Goal: Task Accomplishment & Management: Complete application form

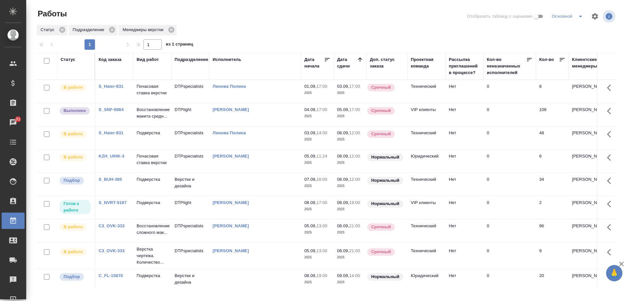
click at [112, 182] on link "S_BUH-385" at bounding box center [110, 179] width 23 height 5
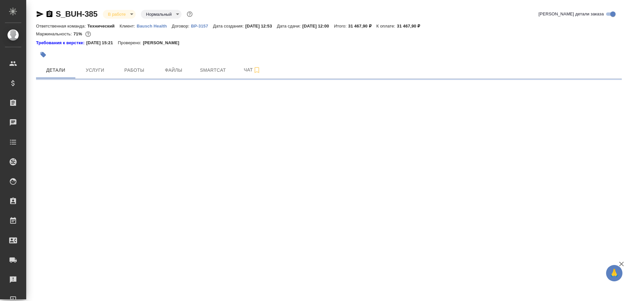
select select "RU"
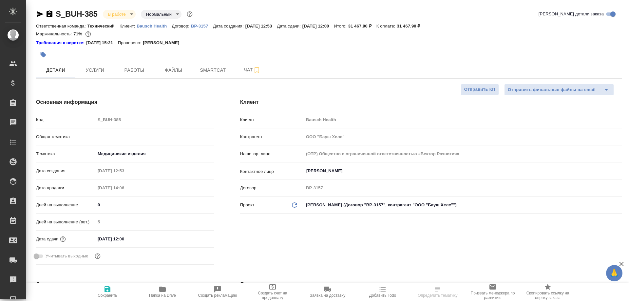
type textarea "x"
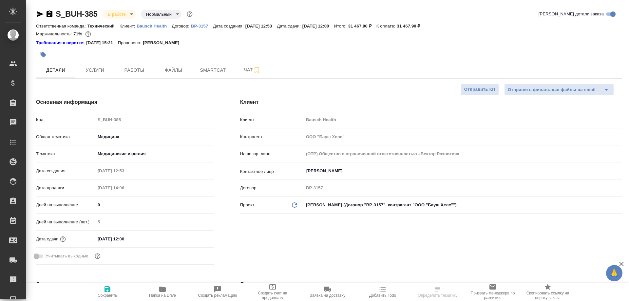
type textarea "x"
click at [135, 73] on span "Работы" at bounding box center [134, 70] width 31 height 8
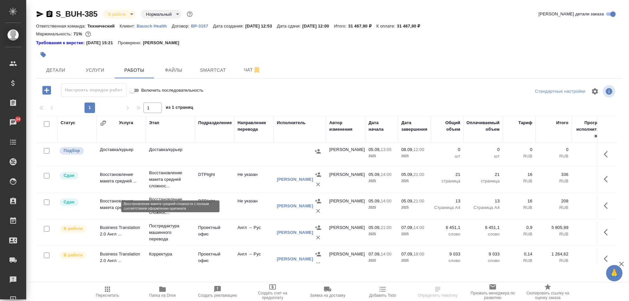
click at [171, 185] on p "Восстановление макета средней сложнос..." at bounding box center [170, 180] width 43 height 20
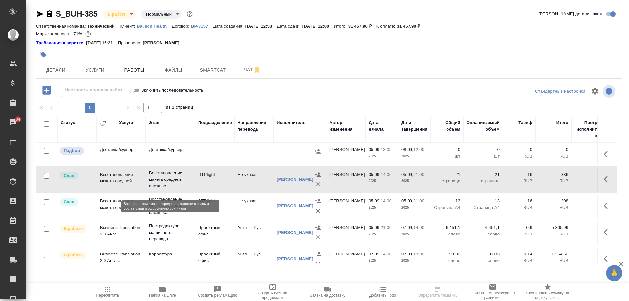
click at [171, 185] on p "Восстановление макета средней сложнос..." at bounding box center [170, 180] width 43 height 20
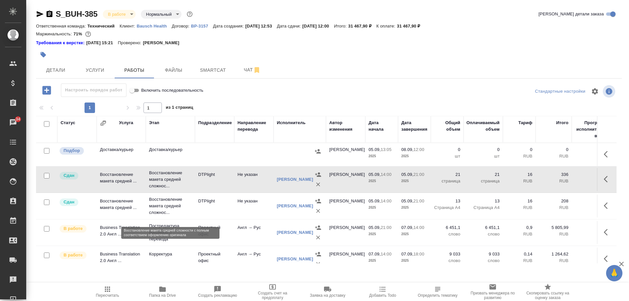
click at [162, 213] on p "Восстановление макета средней сложнос..." at bounding box center [170, 206] width 43 height 20
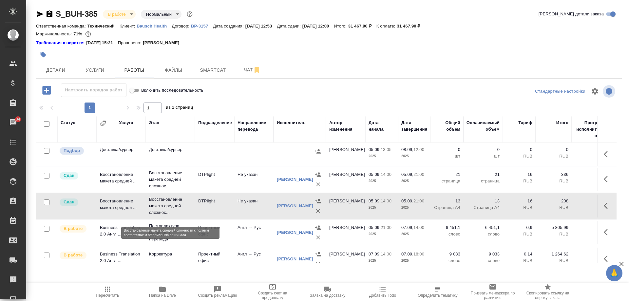
click at [162, 213] on p "Восстановление макета средней сложнос..." at bounding box center [170, 206] width 43 height 20
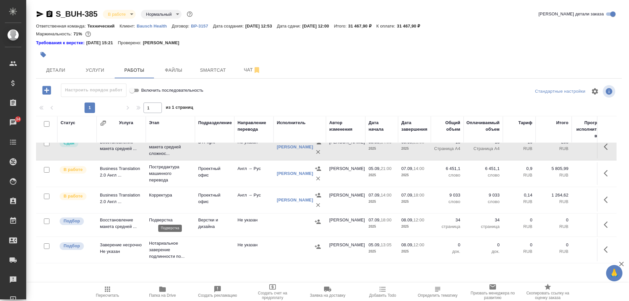
click at [171, 217] on p "Подверстка" at bounding box center [170, 220] width 43 height 7
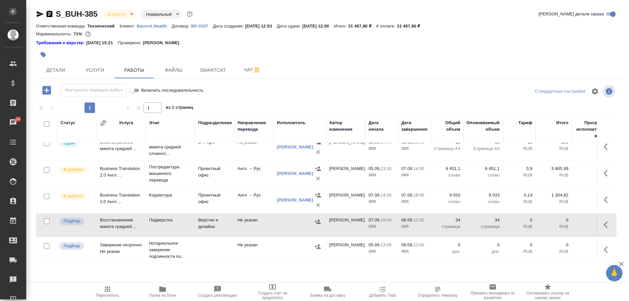
click at [604, 224] on icon "button" at bounding box center [608, 225] width 8 height 8
click at [569, 222] on icon "button" at bounding box center [571, 224] width 4 height 5
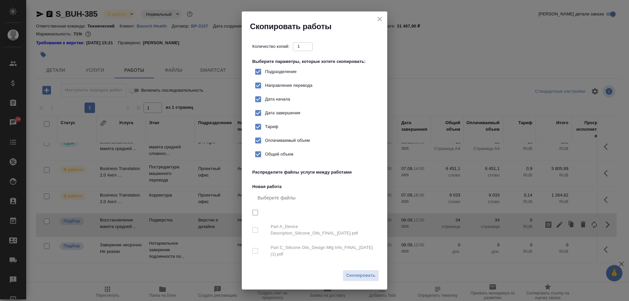
checkbox input "true"
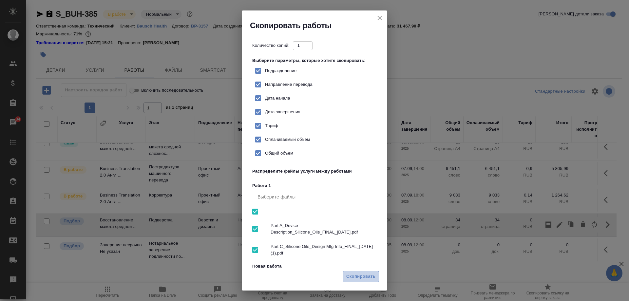
click at [353, 274] on span "Скопировать" at bounding box center [360, 277] width 29 height 8
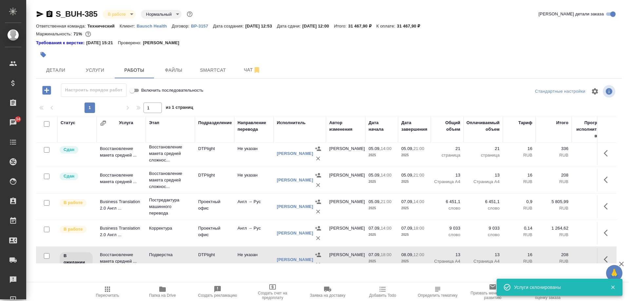
scroll to position [0, 0]
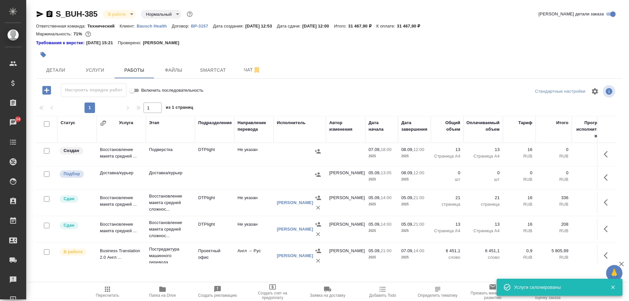
click at [163, 153] on p "Подверстка" at bounding box center [170, 149] width 43 height 7
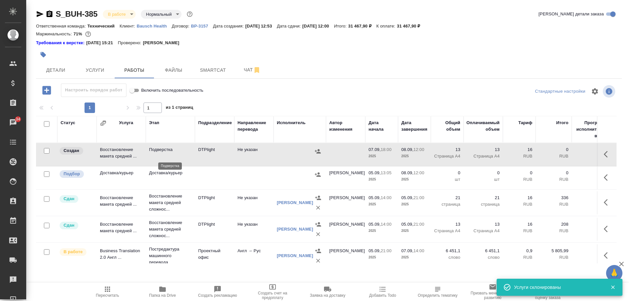
click at [163, 153] on p "Подверстка" at bounding box center [170, 149] width 43 height 7
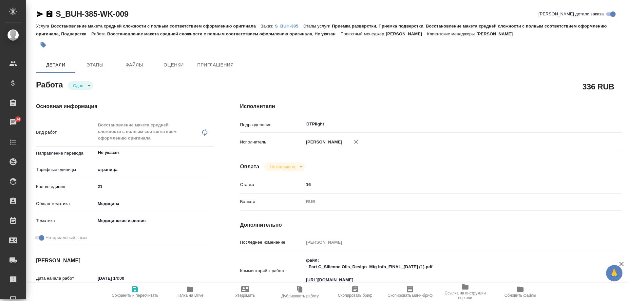
click at [344, 267] on textarea "файл: - Part C_Silicone Oils_Design Mfg Info_FINAL_14-Jun-2024 (1).pdf https://…" at bounding box center [447, 270] width 286 height 31
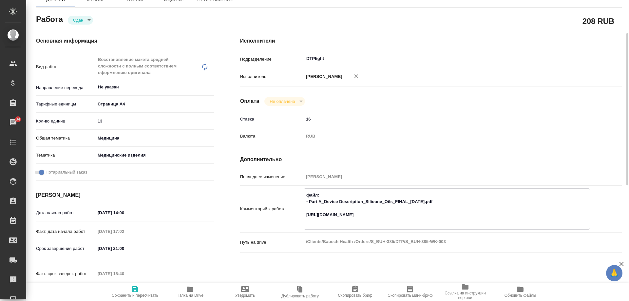
click at [334, 211] on textarea "файл: - Part A_Device Description_Silicone_Oils_FINAL_14-June-2024.pdf https://…" at bounding box center [447, 208] width 286 height 37
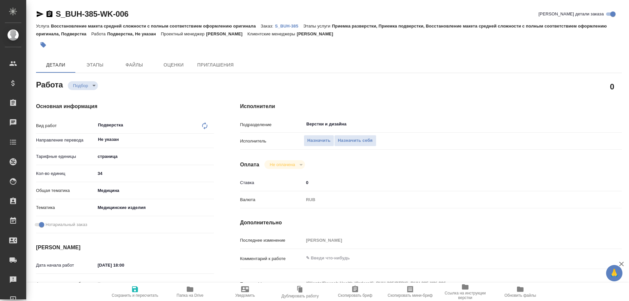
type textarea "x"
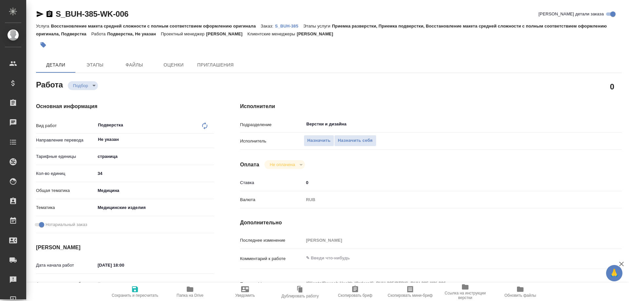
type textarea "x"
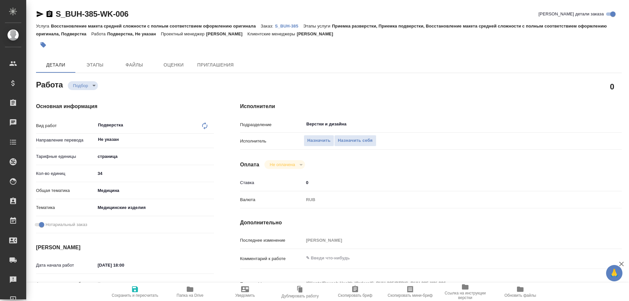
type textarea "x"
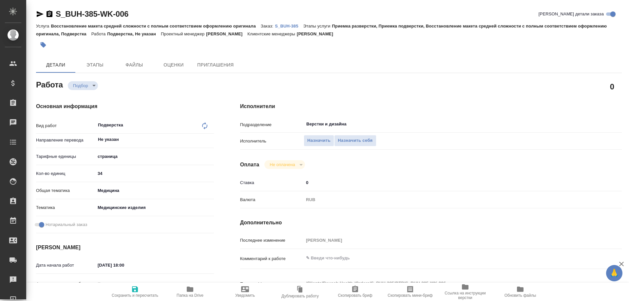
type textarea "x"
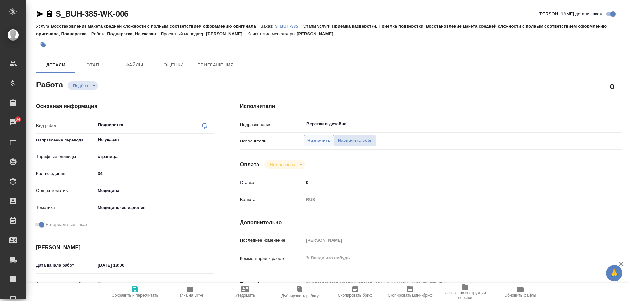
click at [317, 143] on span "Назначить" at bounding box center [318, 141] width 23 height 8
type textarea "x"
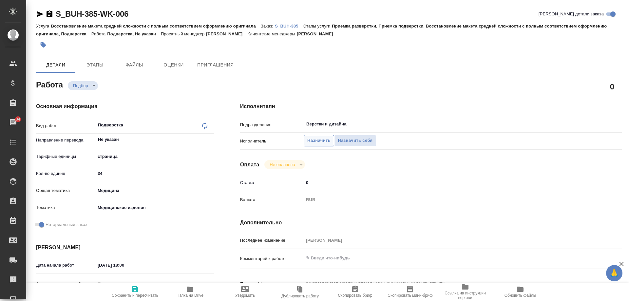
type textarea "x"
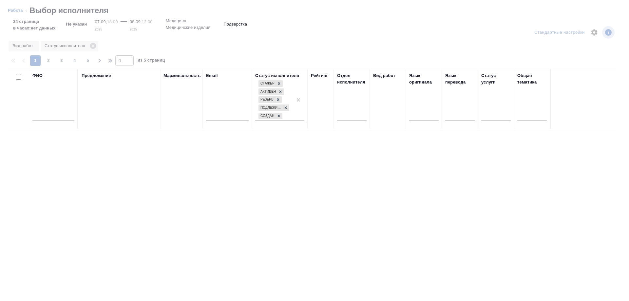
click at [60, 119] on input "text" at bounding box center [53, 117] width 42 height 8
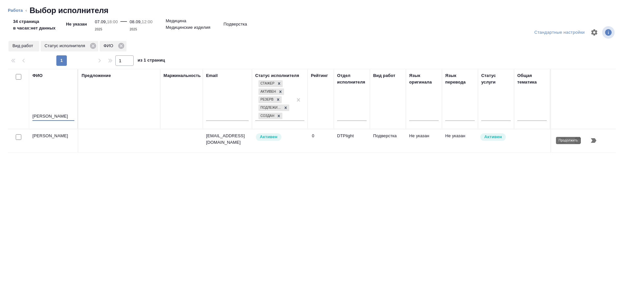
type input "носкова"
click at [596, 139] on icon "button" at bounding box center [593, 141] width 8 height 8
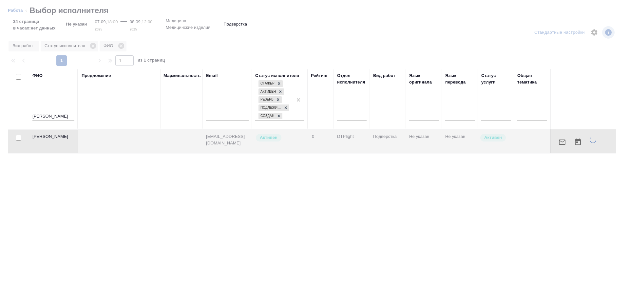
type textarea "x"
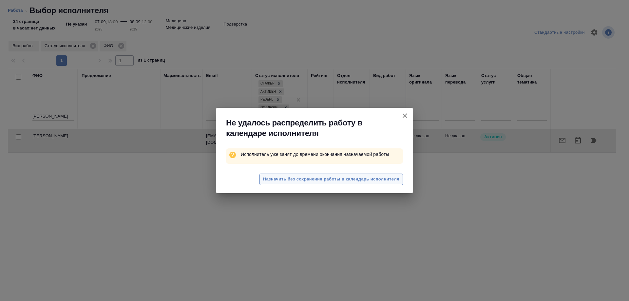
click at [393, 179] on span "Назначить без сохранения работы в календарь исполнителя" at bounding box center [331, 180] width 136 height 8
type textarea "x"
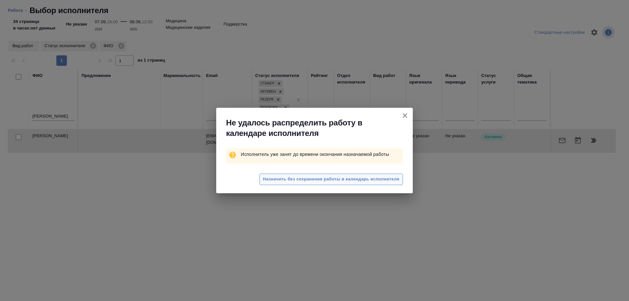
type textarea "x"
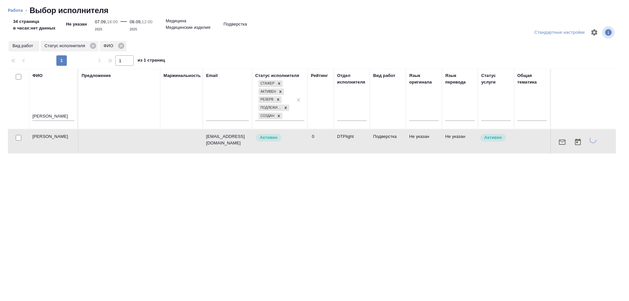
type textarea "x"
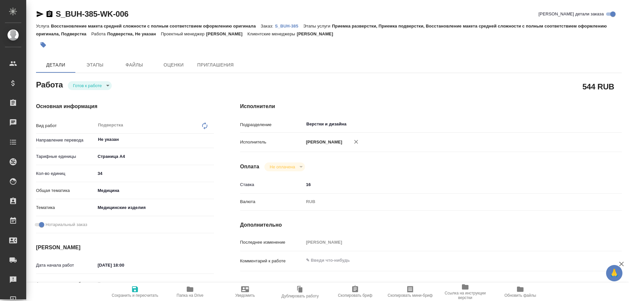
type textarea "x"
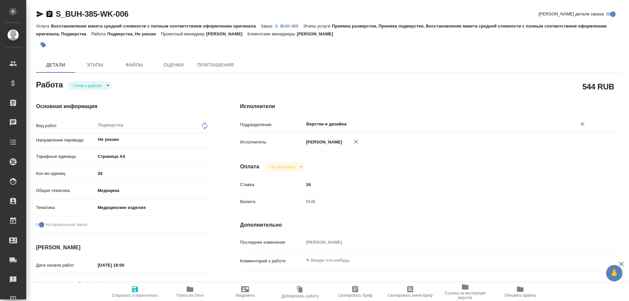
type textarea "x"
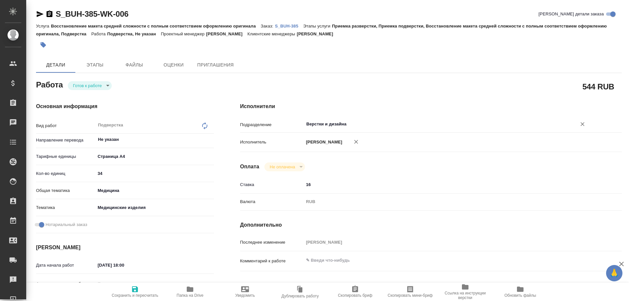
click at [359, 122] on input "Верстки и дизайна" at bounding box center [436, 124] width 260 height 8
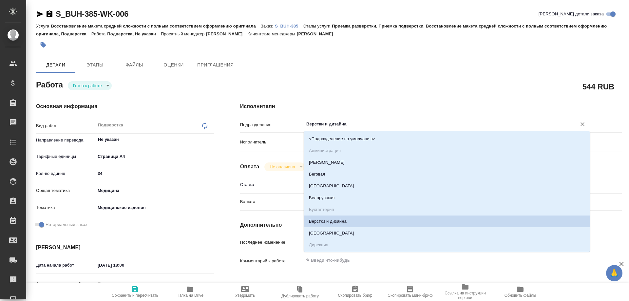
type input "d"
type textarea "x"
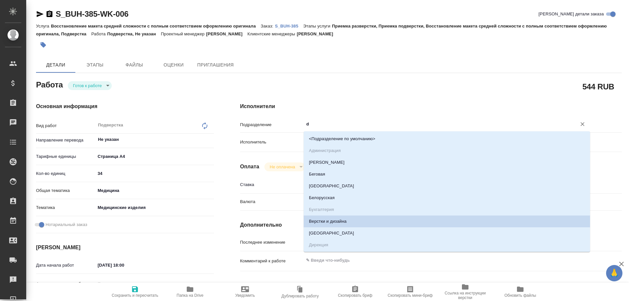
type textarea "x"
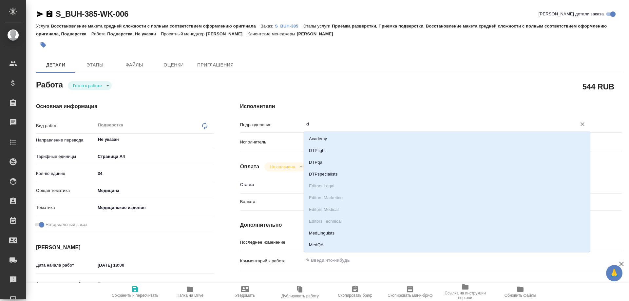
type input "dt"
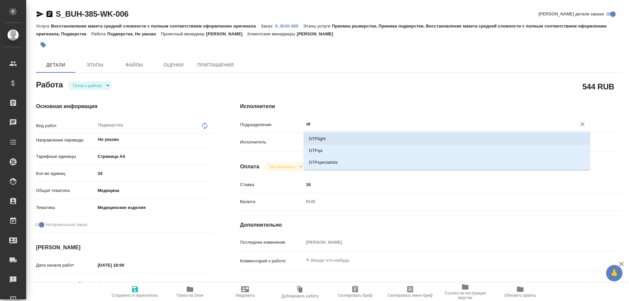
click at [349, 137] on li "DTPlight" at bounding box center [447, 139] width 286 height 12
type textarea "x"
type input "DTPlight"
type textarea "x"
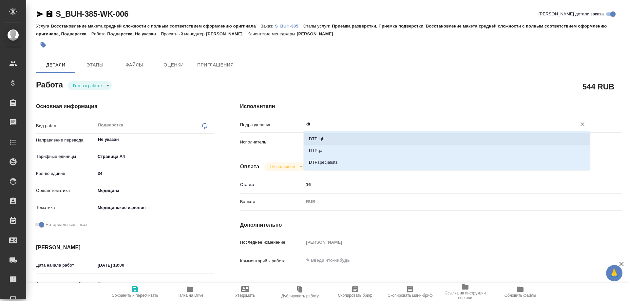
type textarea "x"
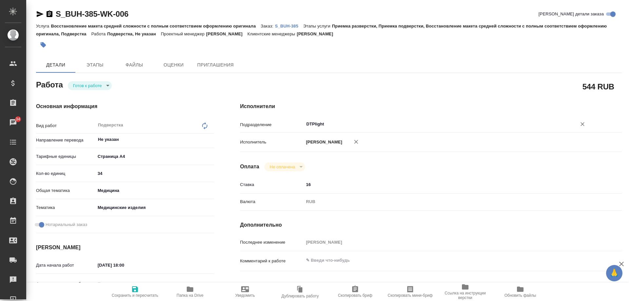
type input "DTPlight"
drag, startPoint x: 98, startPoint y: 173, endPoint x: 84, endPoint y: 169, distance: 15.3
click at [83, 173] on div "Кол-во единиц 34" at bounding box center [125, 173] width 178 height 11
type textarea "x"
type input "1"
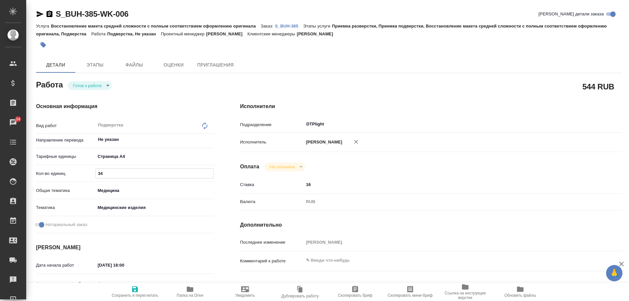
type textarea "x"
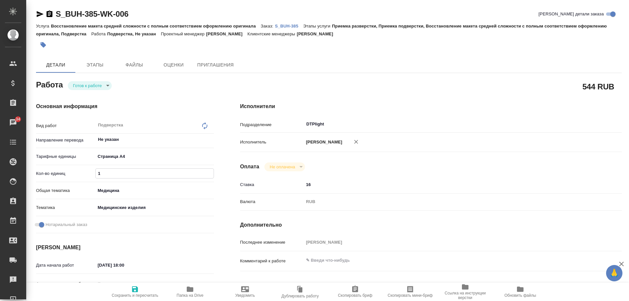
type input "13"
type textarea "x"
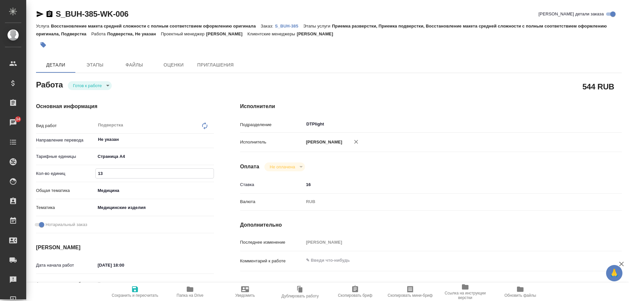
scroll to position [33, 0]
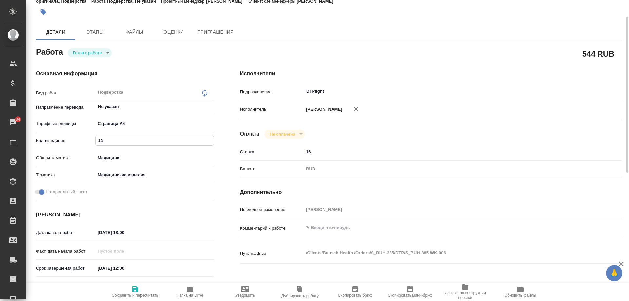
type input "13"
type textarea "x"
click at [337, 226] on textarea at bounding box center [447, 227] width 286 height 11
type textarea "x"
type textarea "Р"
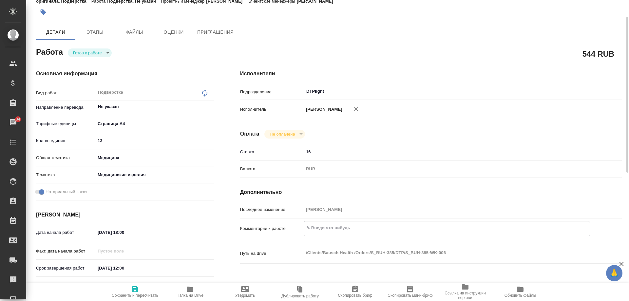
type textarea "x"
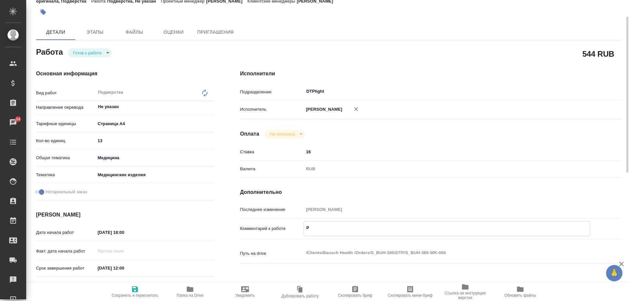
type textarea "Ра"
type textarea "x"
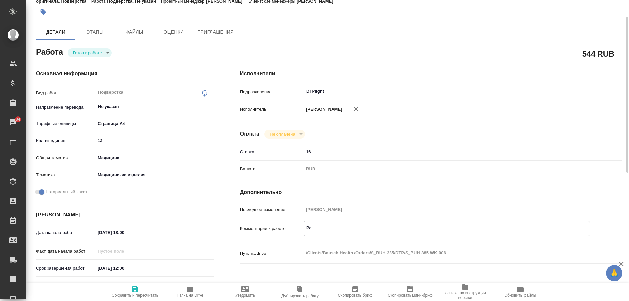
type textarea "x"
type textarea "Раз"
type textarea "x"
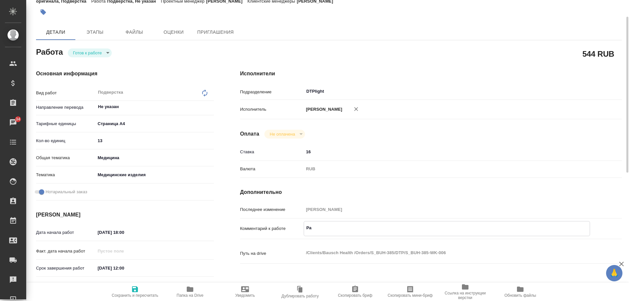
type textarea "x"
type textarea "Разв"
type textarea "x"
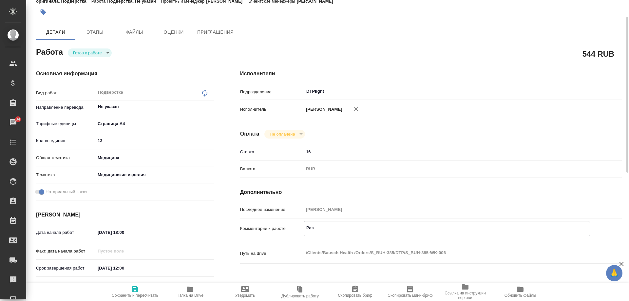
type textarea "x"
type textarea "Разве"
type textarea "x"
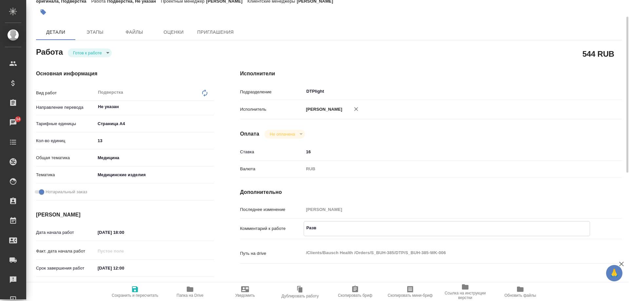
type textarea "x"
type textarea "Развер"
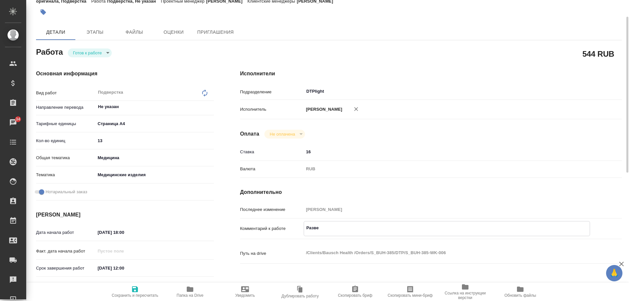
type textarea "x"
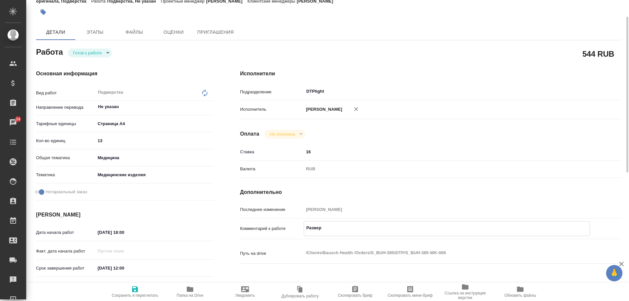
type textarea "Разверс"
type textarea "x"
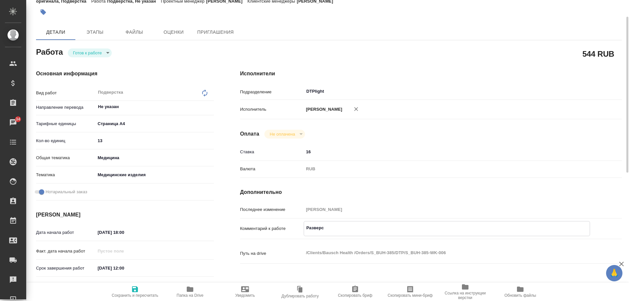
type textarea "x"
type textarea "Разверст"
type textarea "x"
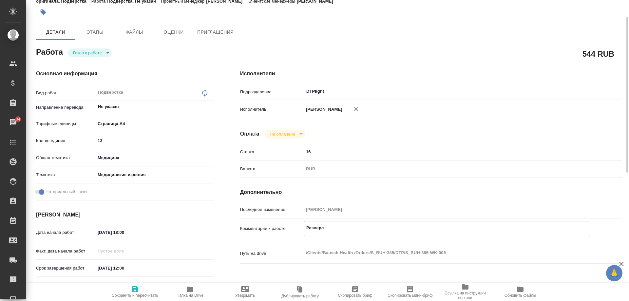
type textarea "x"
type textarea "Разверстк"
type textarea "x"
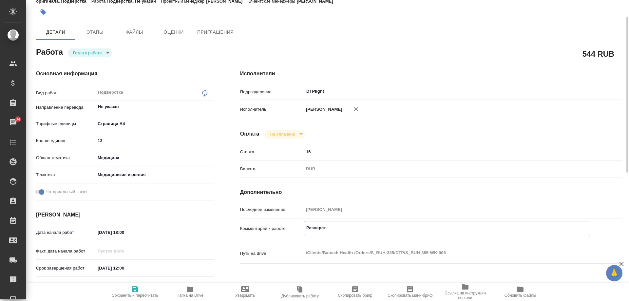
type textarea "x"
type textarea "Разверстка"
type textarea "x"
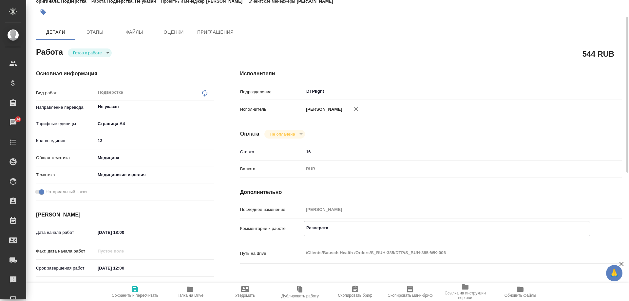
type textarea "x"
type textarea "Разверстка:"
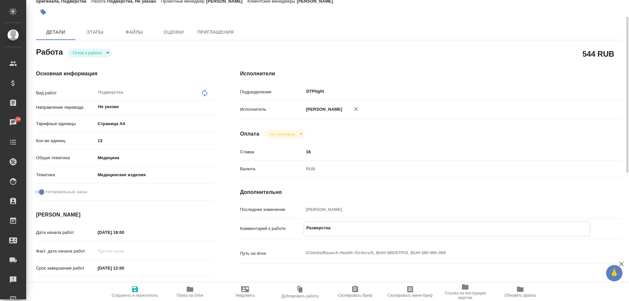
type textarea "x"
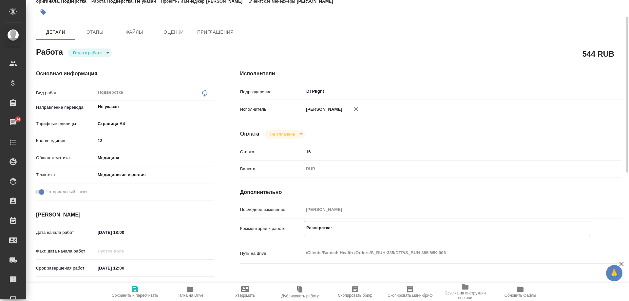
type textarea "Разверстка:"
type textarea "x"
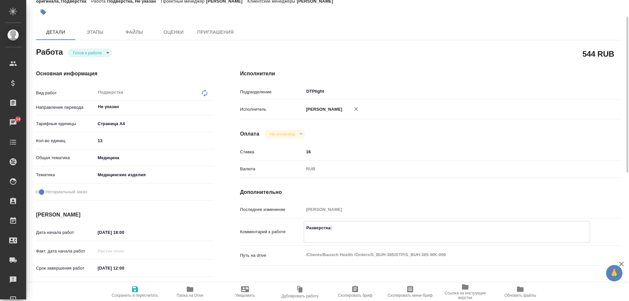
paste textarea "файл: - Part A_Device Description_Silicone_Oils_FINAL_14-June-2024.pdf https://…"
type textarea "Разверстка: файл: - Part A_Device Description_Silicone_Oils_FINAL_14-June-2024.…"
type textarea "x"
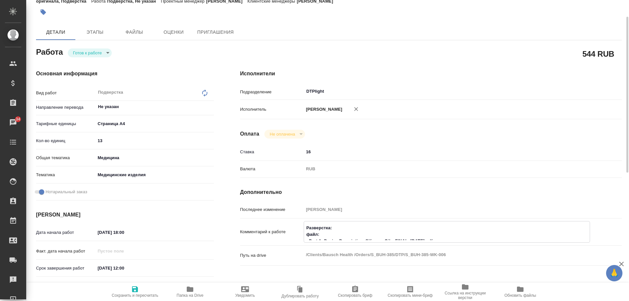
type textarea "x"
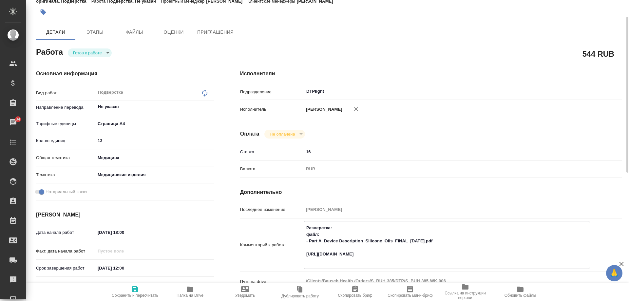
type textarea "Разверстка: файл: - Part A_Device Description_Silicone_Oils_FINAL_14-June-2024.…"
type textarea "x"
click at [134, 293] on span "Сохранить и пересчитать" at bounding box center [135, 295] width 46 height 5
type textarea "x"
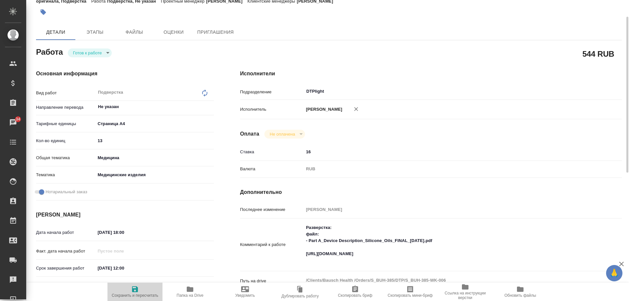
type textarea "x"
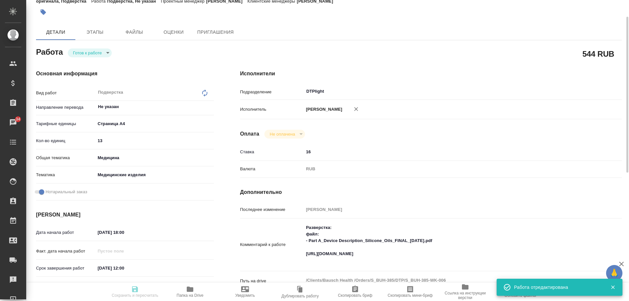
type textarea "x"
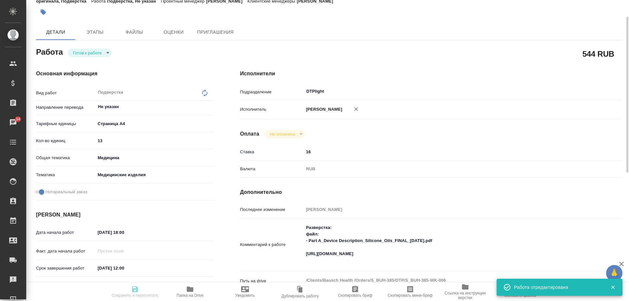
type input "readyForWork"
type textarea "Подверстка"
type textarea "x"
type input "Не указан"
type input "5f036ec4e16dec2d6b59c8ff"
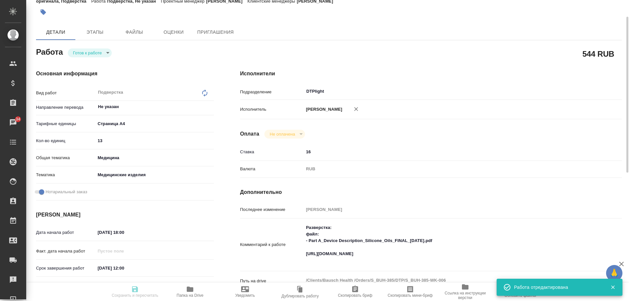
type input "13"
type input "med"
type input "5a8b8b956a9677013d343dd7"
checkbox input "true"
type input "[DATE] 18:00"
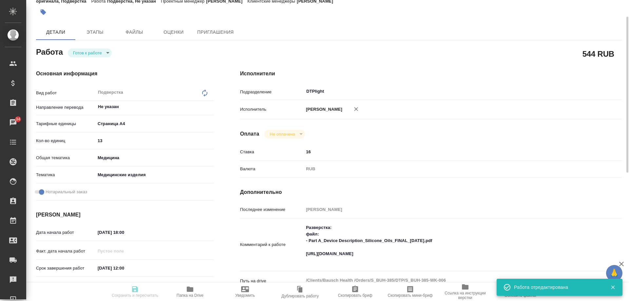
type input "[DATE] 12:00"
type input "DTPlight"
type input "notPayed"
type input "16"
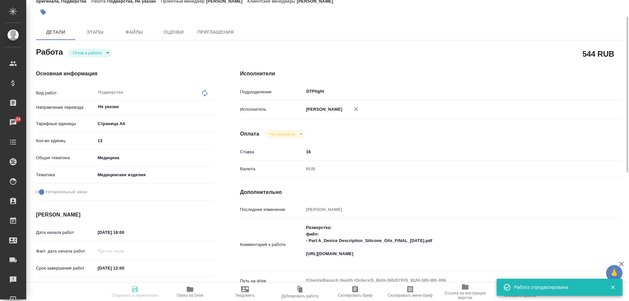
type input "RUB"
type input "[PERSON_NAME]"
type textarea "Разверстка: файл: - Part A_Device Description_Silicone_Oils_FINAL_14-June-2024.…"
type textarea "x"
type textarea "/Clients/Bausch Health /Orders/S_BUH-385/DTP/S_BUH-385-WK-006"
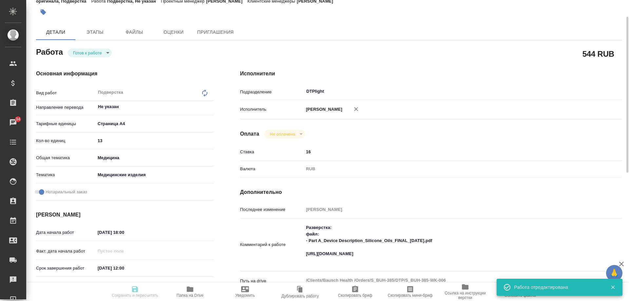
type textarea "x"
type input "S_BUH-385"
type input "Восстановление макета средней сложности с полным соответствием оформлению ориги…"
type input "Приемка разверстки, Приемка подверстки, Восстановление макета средней сложности…"
type input "[PERSON_NAME]"
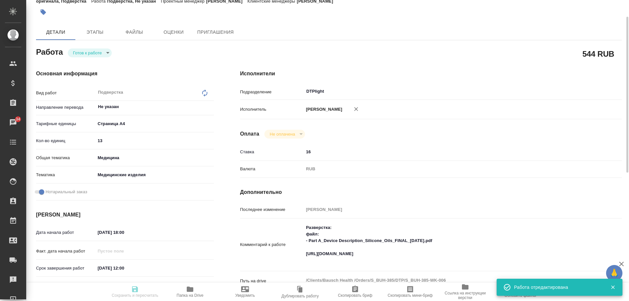
type input "[PERSON_NAME]"
type input "/Clients/Bausch Health /Orders/S_BUH-385"
type textarea "x"
type textarea "англ-рус под нзп сканы нзп хотят уже в пн, т.е. готовность переводов [PERSON_NA…"
type textarea "x"
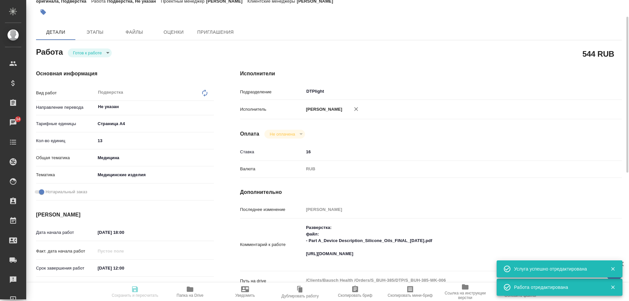
type textarea "x"
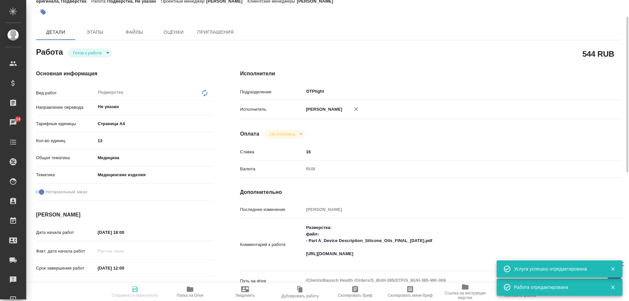
type textarea "x"
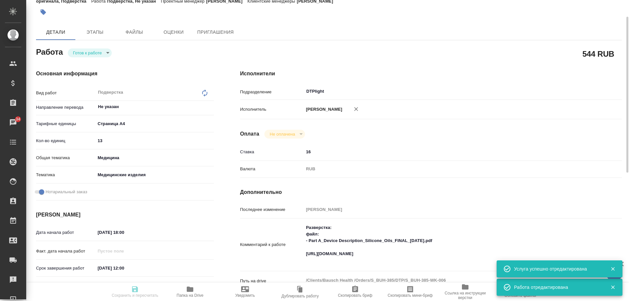
type textarea "x"
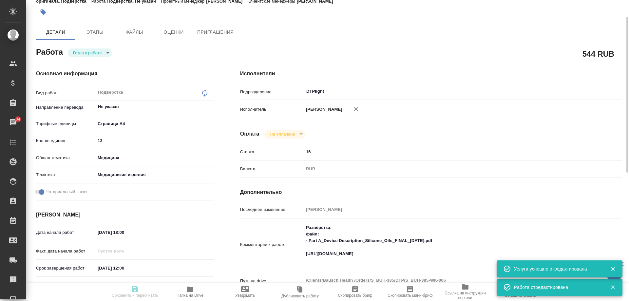
type textarea "x"
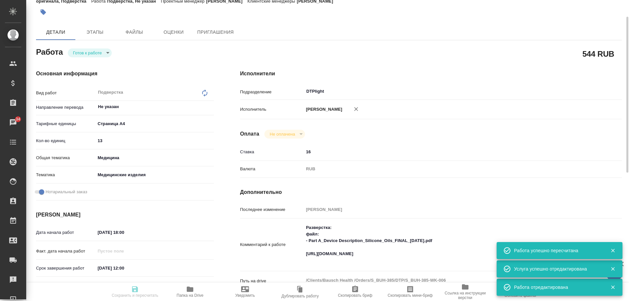
type input "readyForWork"
type textarea "Подверстка"
type textarea "x"
type input "Не указан"
type input "5f036ec4e16dec2d6b59c8ff"
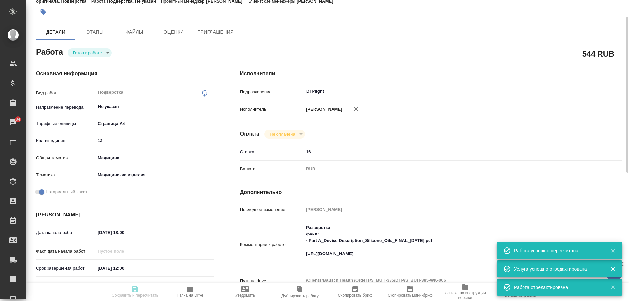
type input "13"
type input "med"
type input "5a8b8b956a9677013d343dd7"
checkbox input "true"
type input "[DATE] 18:00"
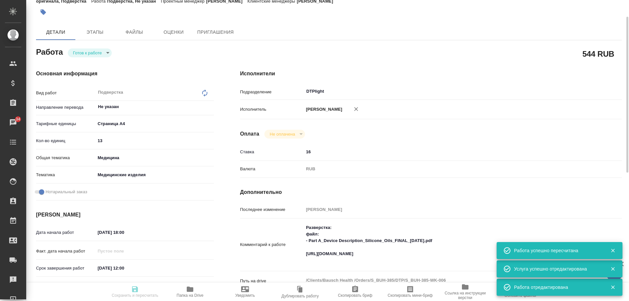
type input "[DATE] 12:00"
type input "DTPlight"
type input "notPayed"
type input "16"
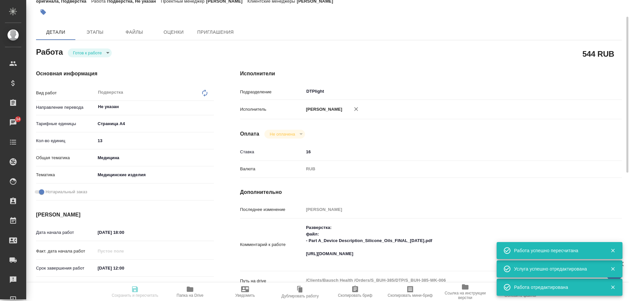
type input "RUB"
type input "[PERSON_NAME]"
type textarea "Разверстка: файл: - Part A_Device Description_Silicone_Oils_FINAL_14-June-2024.…"
type textarea "x"
type textarea "/Clients/Bausch Health /Orders/S_BUH-385/DTP/S_BUH-385-WK-006"
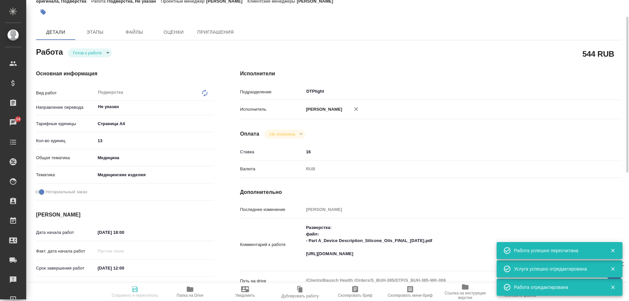
type textarea "x"
type input "S_BUH-385"
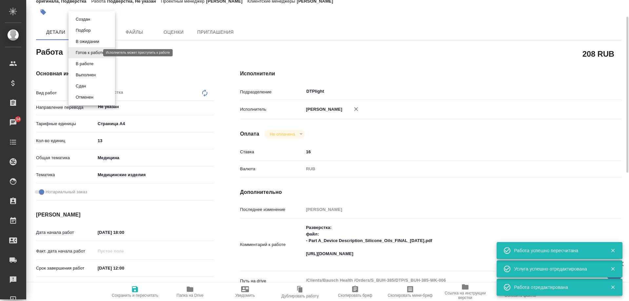
click at [98, 53] on body "🙏 .cls-1 fill:#fff; AWATERA Arsenyeva Vera Клиенты Спецификации Заказы 34 Чаты …" at bounding box center [314, 150] width 629 height 301
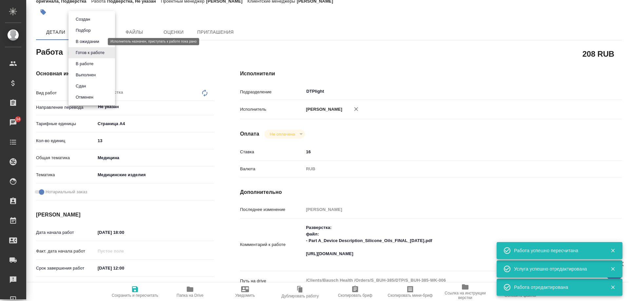
click at [101, 43] on button "В ожидании" at bounding box center [88, 41] width 28 height 7
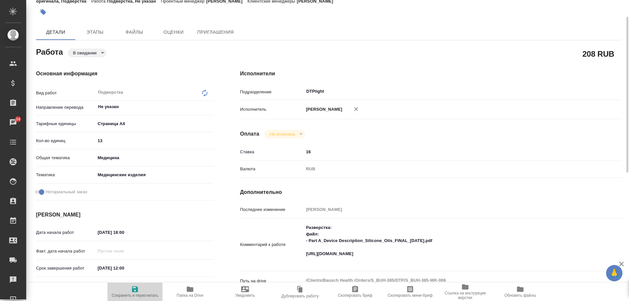
click at [138, 290] on icon "button" at bounding box center [135, 289] width 8 height 8
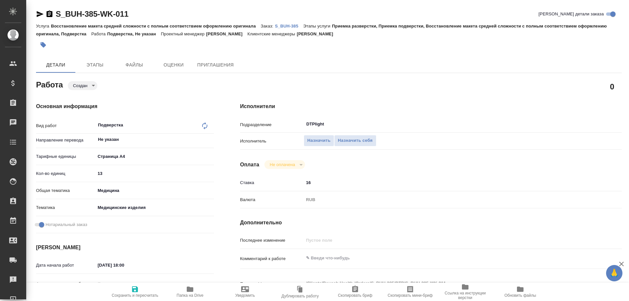
type textarea "x"
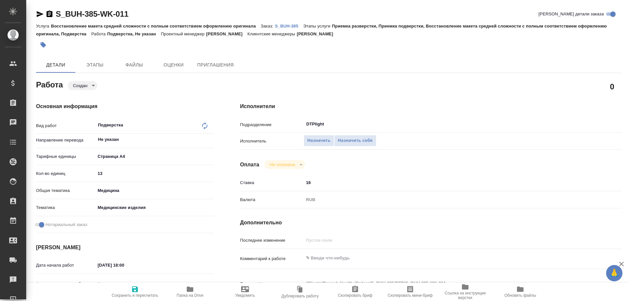
type textarea "x"
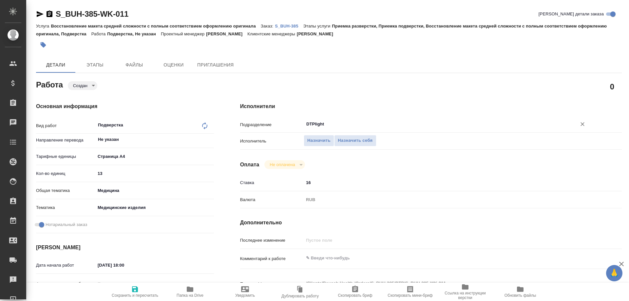
type textarea "x"
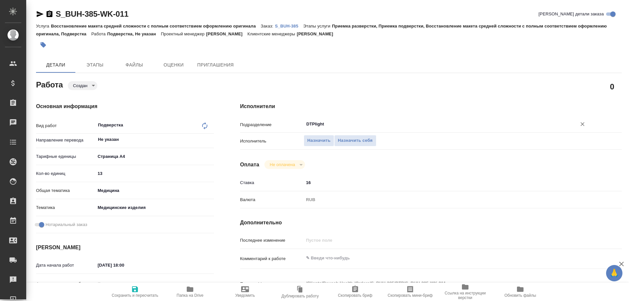
type textarea "x"
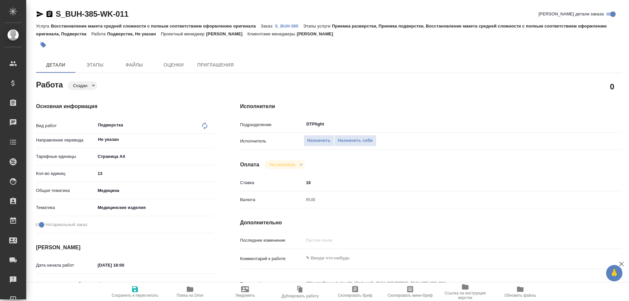
type textarea "x"
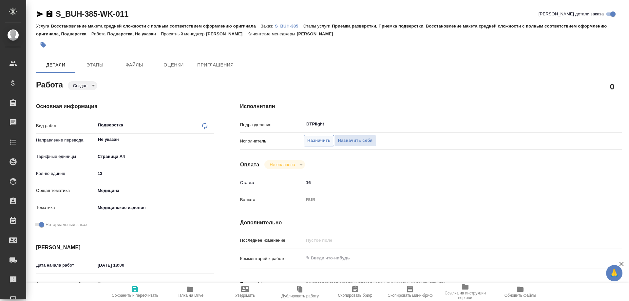
type textarea "x"
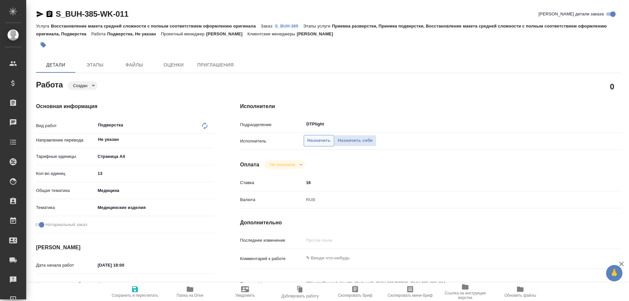
click at [320, 142] on span "Назначить" at bounding box center [318, 141] width 23 height 8
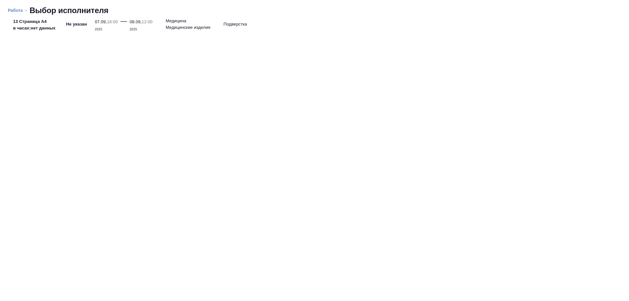
type textarea "x"
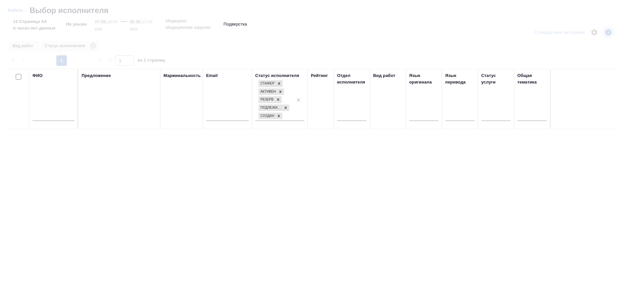
click at [49, 119] on input "text" at bounding box center [53, 117] width 42 height 8
type textarea "x"
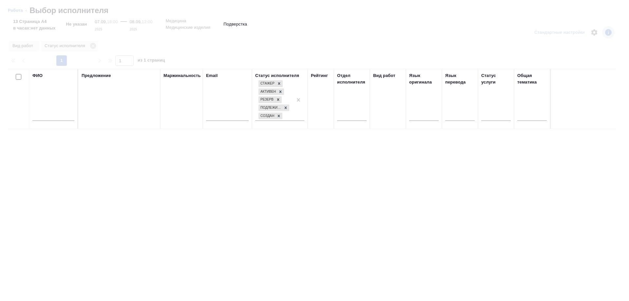
type textarea "x"
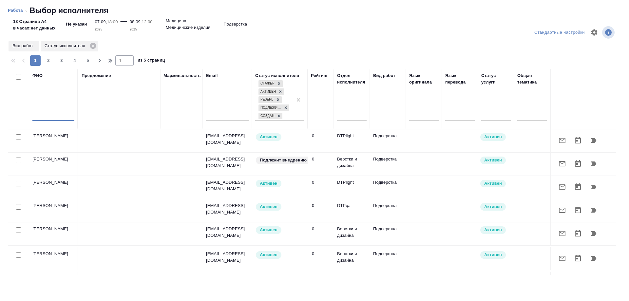
type textarea "x"
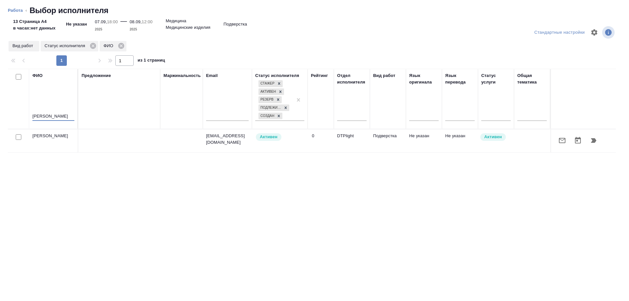
type input "зубакова"
click at [594, 142] on icon "button" at bounding box center [594, 140] width 6 height 5
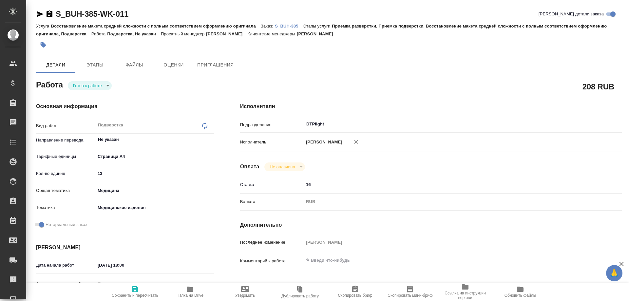
type textarea "x"
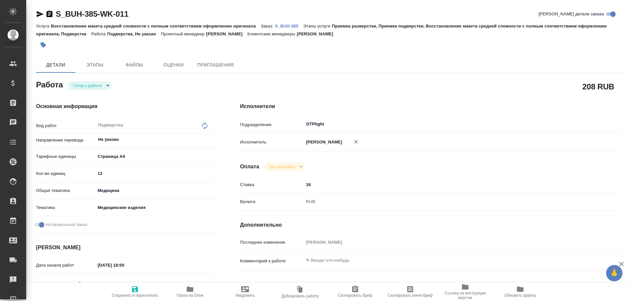
type textarea "x"
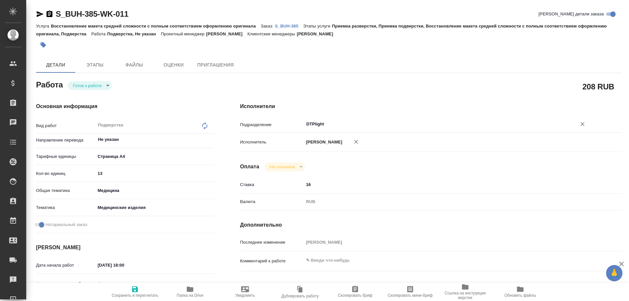
type textarea "x"
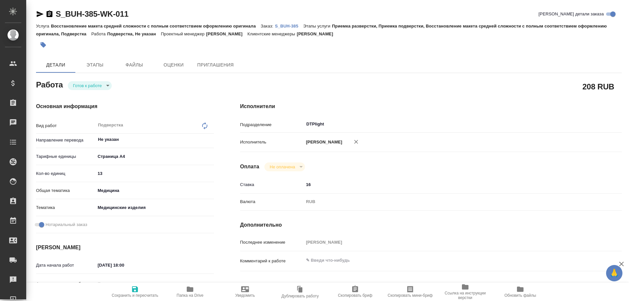
type textarea "x"
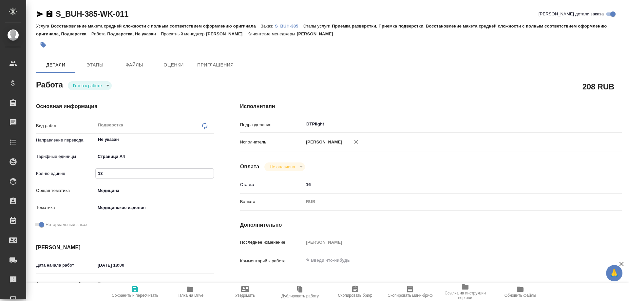
drag, startPoint x: 103, startPoint y: 175, endPoint x: 83, endPoint y: 170, distance: 20.6
click at [85, 172] on div "Кол-во единиц 13" at bounding box center [125, 173] width 178 height 11
type textarea "x"
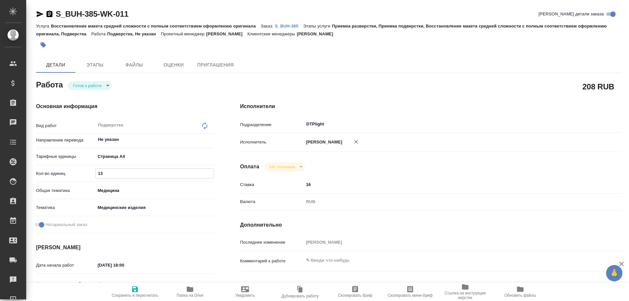
type textarea "x"
type input "2"
type textarea "x"
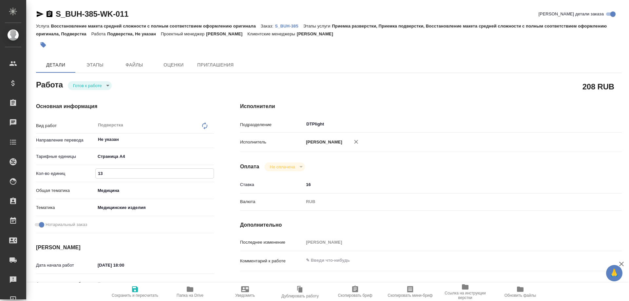
type textarea "x"
type input "21"
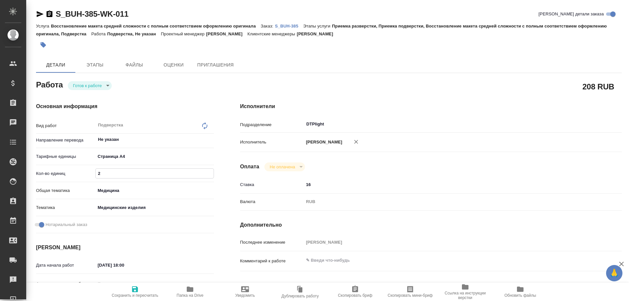
type textarea "x"
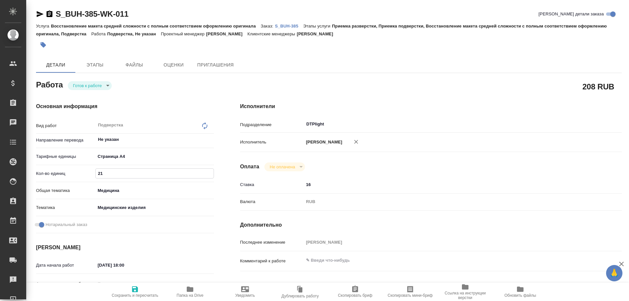
type textarea "x"
type input "21"
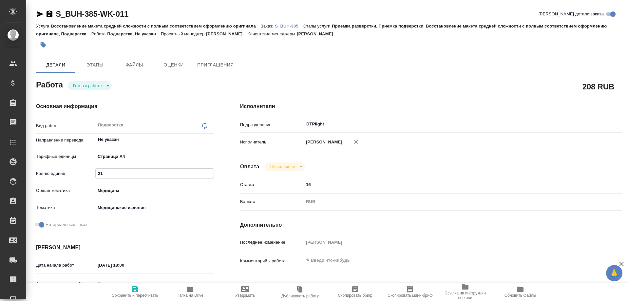
type textarea "x"
click at [322, 262] on textarea at bounding box center [447, 260] width 286 height 11
type textarea "x"
type textarea "Р"
type textarea "x"
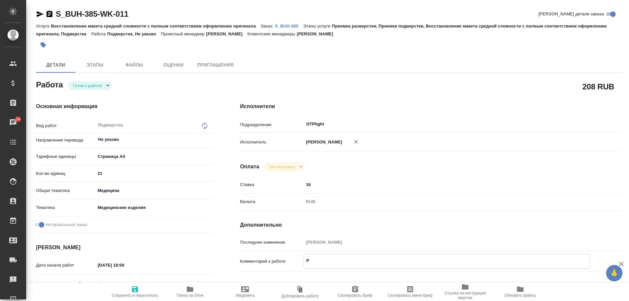
type textarea "x"
type textarea "Ра"
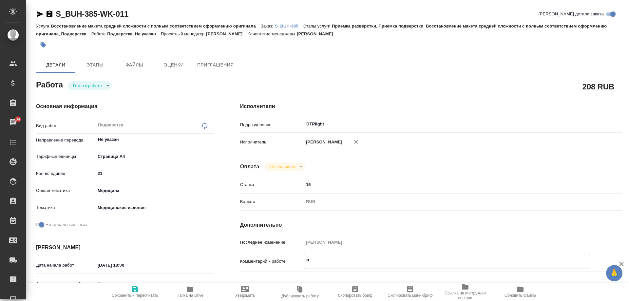
type textarea "x"
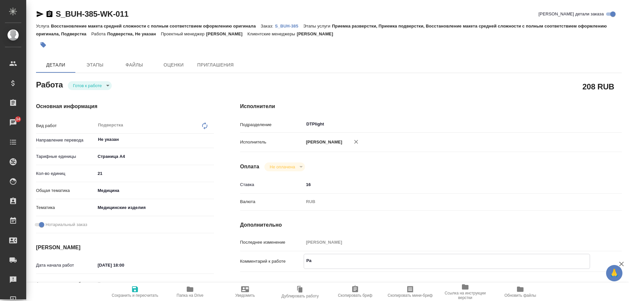
type textarea "Раз"
type textarea "x"
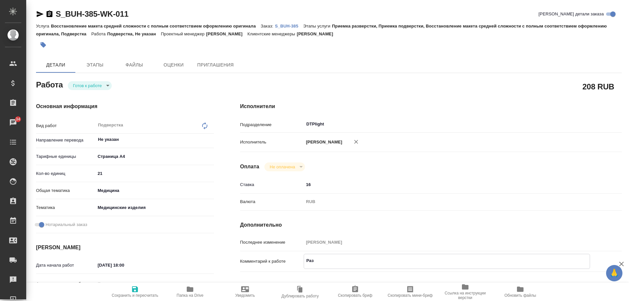
type textarea "x"
type textarea "Разв"
type textarea "x"
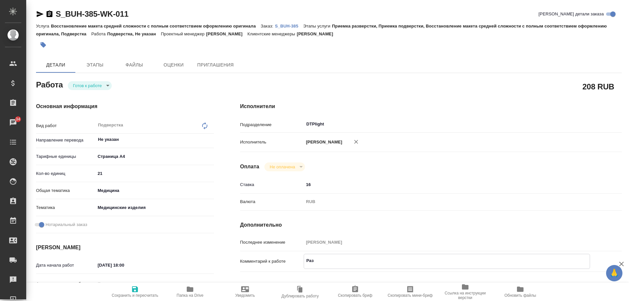
type textarea "x"
type textarea "Разве"
type textarea "x"
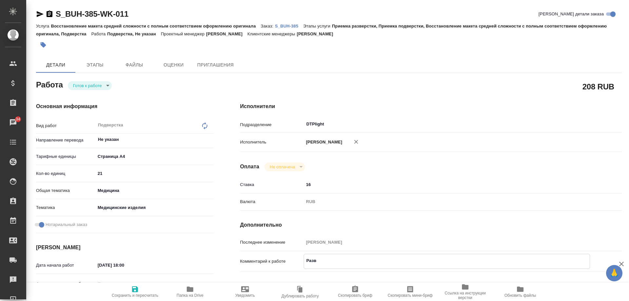
type textarea "x"
type textarea "Развер"
type textarea "x"
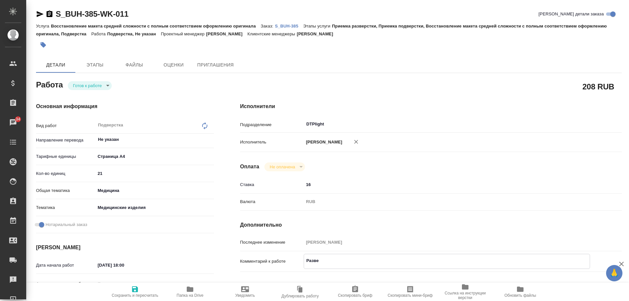
type textarea "x"
type textarea "Разверс"
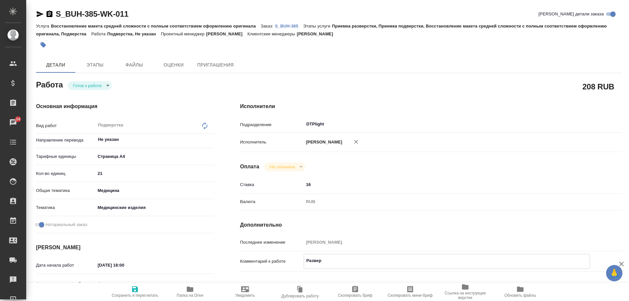
type textarea "x"
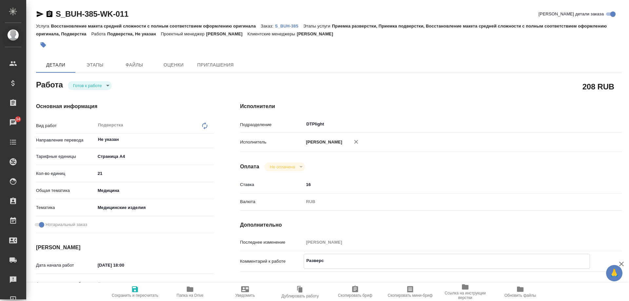
type textarea "Разверст"
type textarea "x"
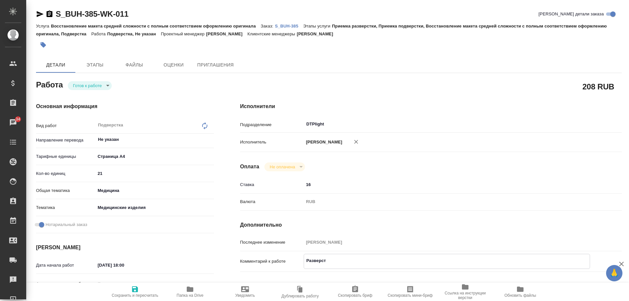
type textarea "x"
type textarea "Разверстк"
type textarea "x"
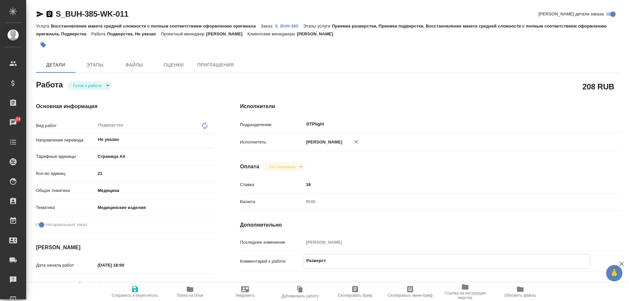
type textarea "x"
type textarea "Разверстка"
type textarea "x"
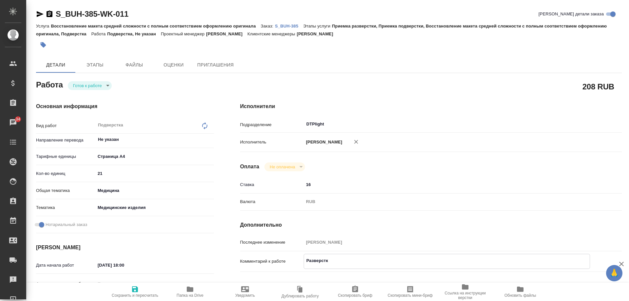
type textarea "x"
type textarea "Разверстка:"
type textarea "x"
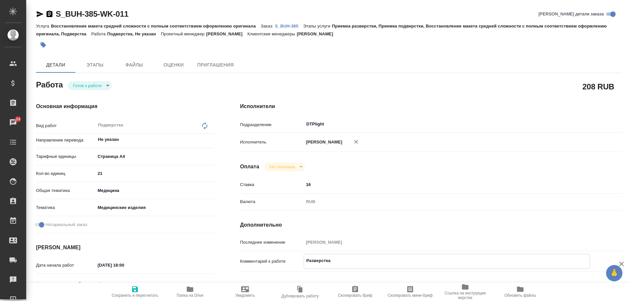
type textarea "x"
type textarea "Разверстка:"
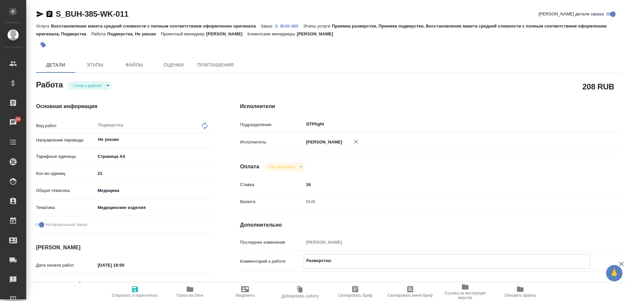
type textarea "x"
paste textarea "файл: - Part C_Silicone Oils_Design Mfg Info_FINAL_[DATE] (1).pdf [URL][DOMAIN_…"
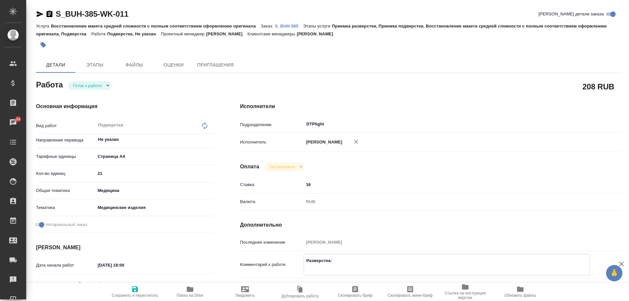
type textarea "x"
type textarea "Разверстка: файл: - Part C_Silicone Oils_Design Mfg Info_FINAL_[DATE] (1).pdf […"
type textarea "x"
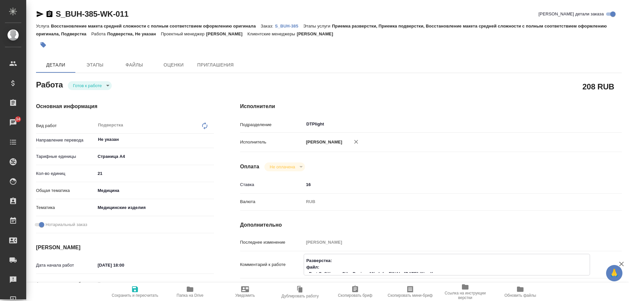
type textarea "x"
type textarea "Разверстка: файл: - Part C_Silicone Oils_Design Mfg Info_FINAL_[DATE] (1).pdf […"
type textarea "x"
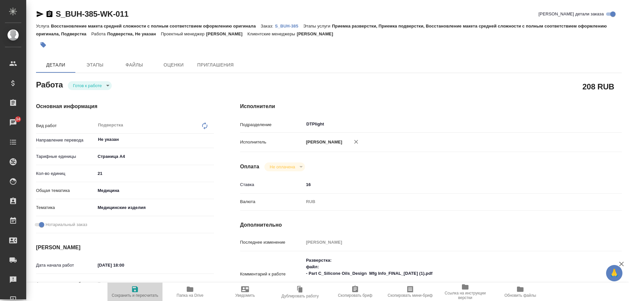
click at [135, 293] on span "Сохранить и пересчитать" at bounding box center [135, 295] width 46 height 5
type textarea "x"
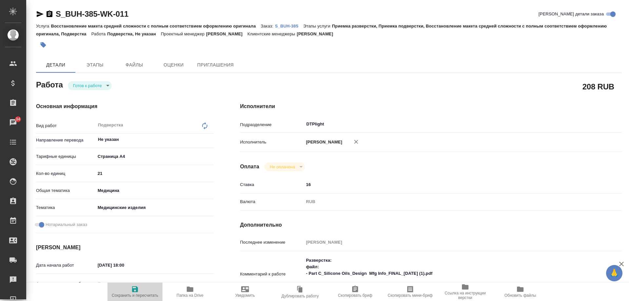
type textarea "x"
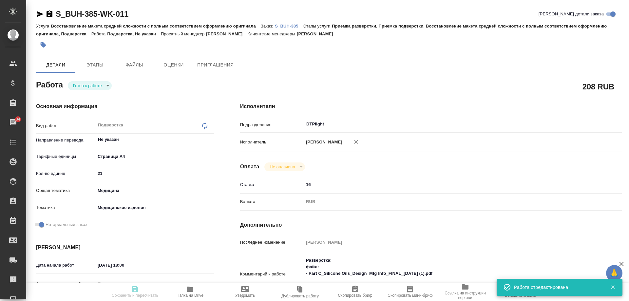
type textarea "x"
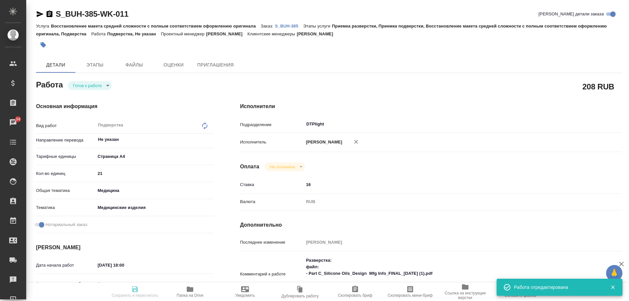
type textarea "x"
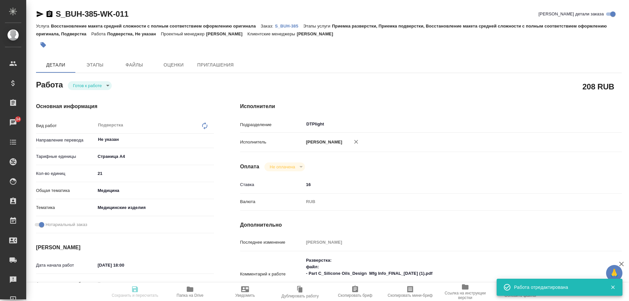
type input "readyForWork"
type textarea "Подверстка"
type textarea "x"
type input "Не указан"
type input "5f036ec4e16dec2d6b59c8ff"
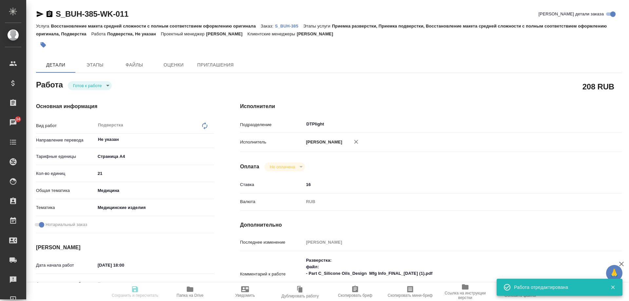
type input "21"
type input "med"
type input "5a8b8b956a9677013d343dd7"
checkbox input "true"
type input "[DATE] 18:00"
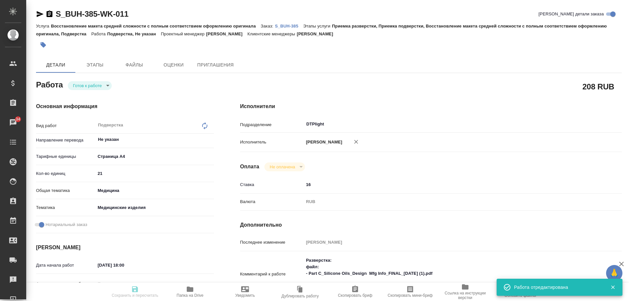
type input "[DATE] 12:00"
type input "DTPlight"
type input "notPayed"
type input "16"
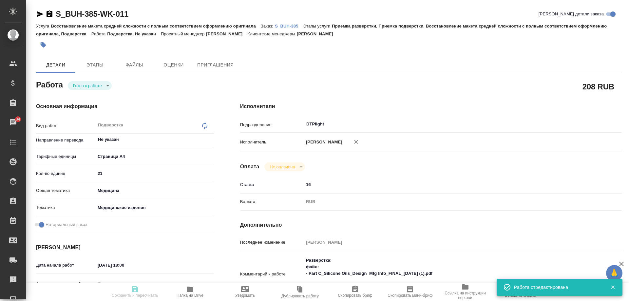
type input "RUB"
type input "[PERSON_NAME]"
type textarea "Разверстка: файл: - Part C_Silicone Oils_Design Mfg Info_FINAL_[DATE] (1).pdf […"
type textarea "x"
type textarea "/Clients/Bausch Health /Orders/S_BUH-385/DTP/S_BUH-385-WK-011"
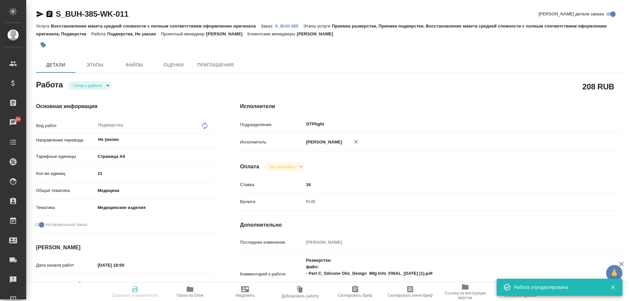
type textarea "x"
type input "S_BUH-385"
type input "Восстановление макета средней сложности с полным соответствием оформлению ориги…"
type input "Приемка разверстки, Приемка подверстки, Восстановление макета средней сложности…"
type input "[PERSON_NAME]"
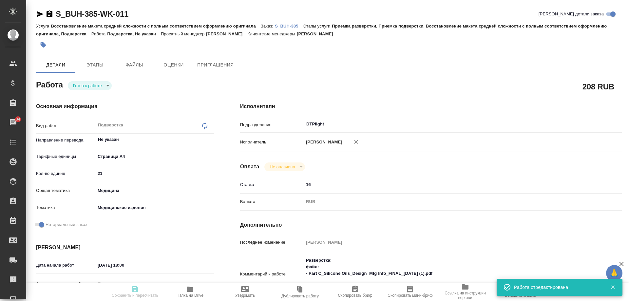
type input "[PERSON_NAME]"
type input "/Clients/Bausch Health /Orders/S_BUH-385"
type textarea "x"
type textarea "англ-рус под нзп сканы нзп хотят уже в пн, т.е. готовность переводов [PERSON_NA…"
type textarea "x"
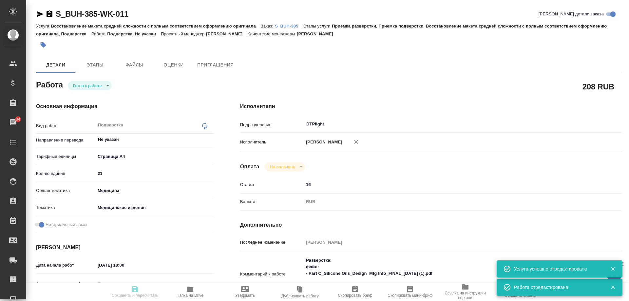
type textarea "x"
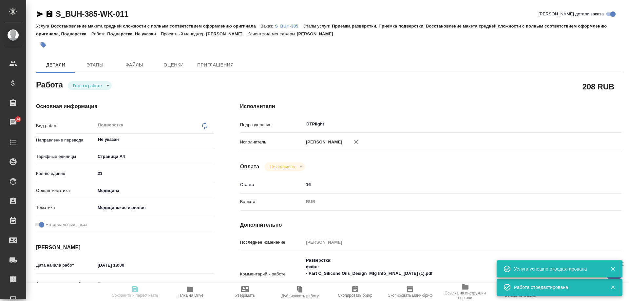
type textarea "x"
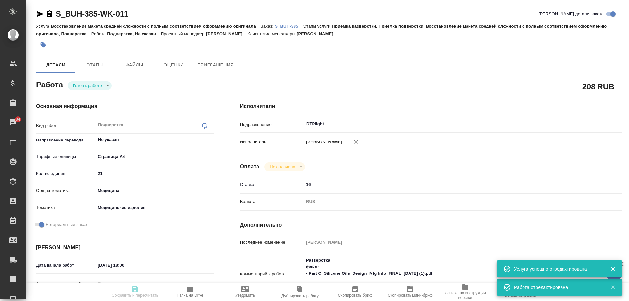
type textarea "x"
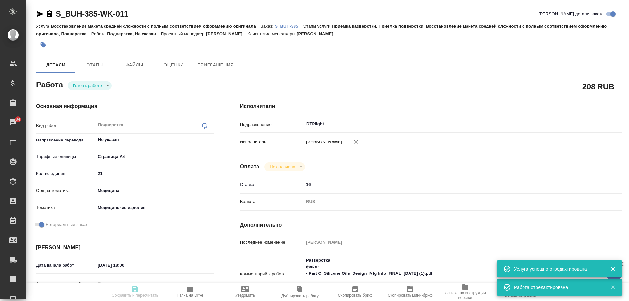
type textarea "x"
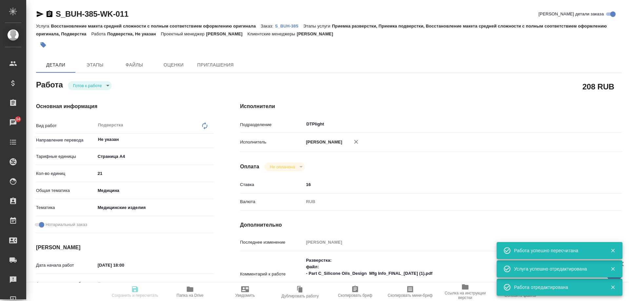
type input "readyForWork"
type textarea "Подверстка"
type textarea "x"
type input "Не указан"
type input "5f036ec4e16dec2d6b59c8ff"
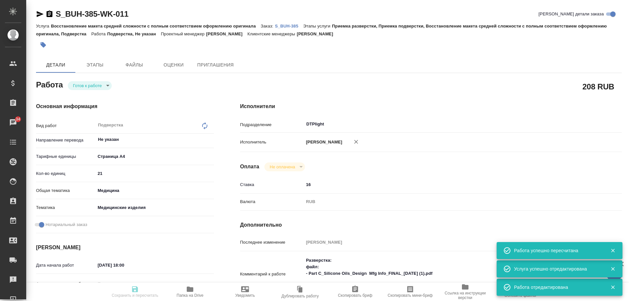
type input "21"
type input "med"
type input "5a8b8b956a9677013d343dd7"
checkbox input "true"
type input "[DATE] 18:00"
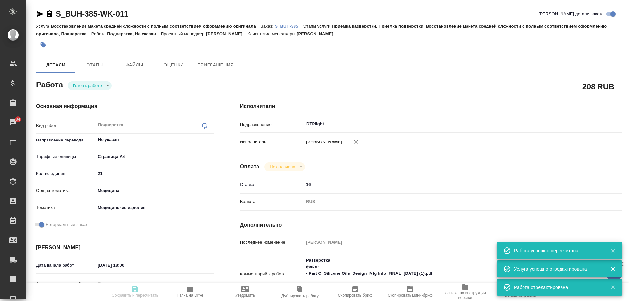
type input "[DATE] 12:00"
click at [100, 87] on body "🙏 .cls-1 fill:#fff; AWATERA Arsenyeva [PERSON_NAME] Спецификации Заказы 34 Чаты…" at bounding box center [314, 150] width 629 height 301
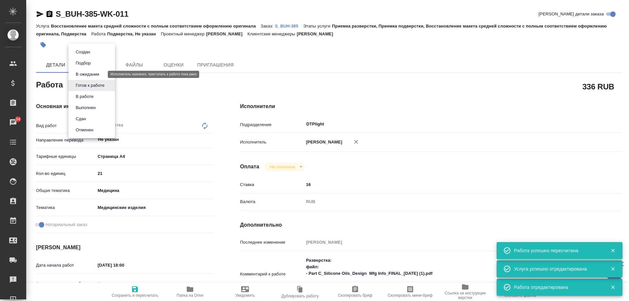
click at [100, 72] on button "В ожидании" at bounding box center [88, 74] width 28 height 7
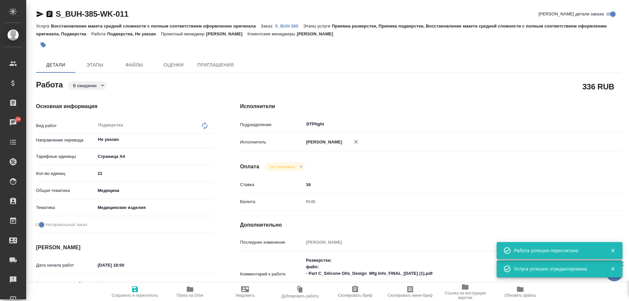
click at [130, 298] on span "Сохранить и пересчитать" at bounding box center [135, 295] width 46 height 5
